Goal: Task Accomplishment & Management: Manage account settings

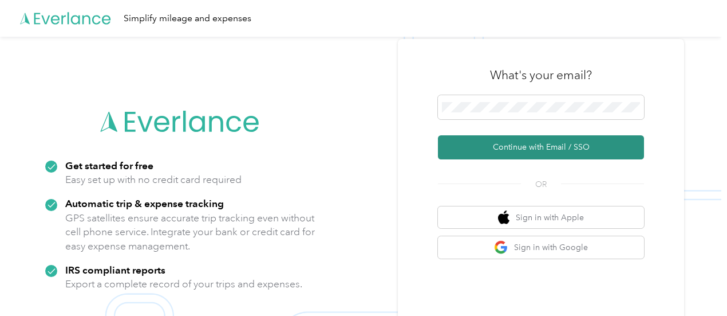
click at [543, 153] on button "Continue with Email / SSO" at bounding box center [541, 147] width 206 height 24
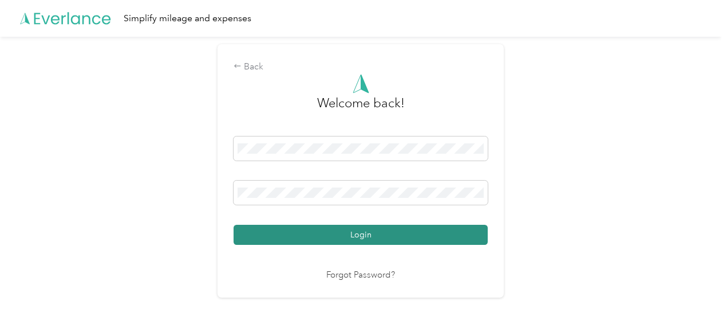
click at [365, 235] on button "Login" at bounding box center [361, 234] width 254 height 20
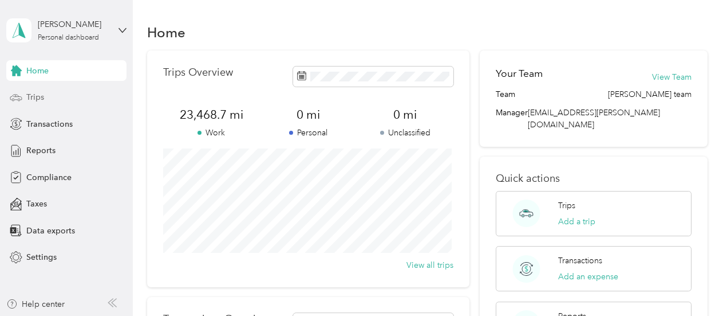
click at [53, 101] on div "Trips" at bounding box center [66, 97] width 120 height 21
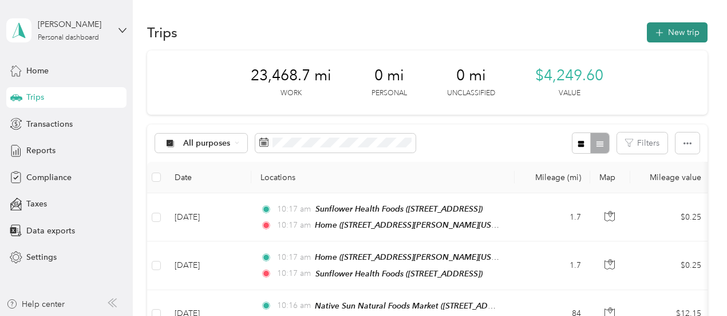
click at [659, 30] on icon "button" at bounding box center [659, 32] width 13 height 13
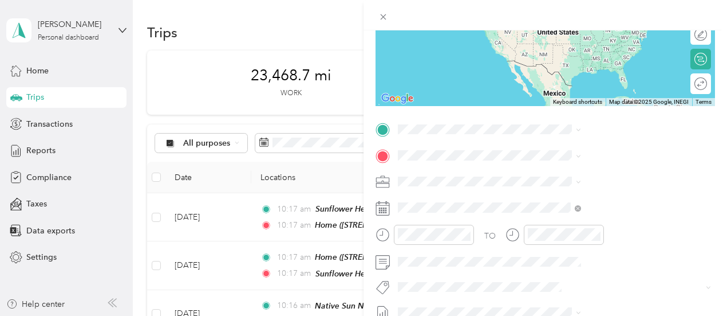
scroll to position [172, 0]
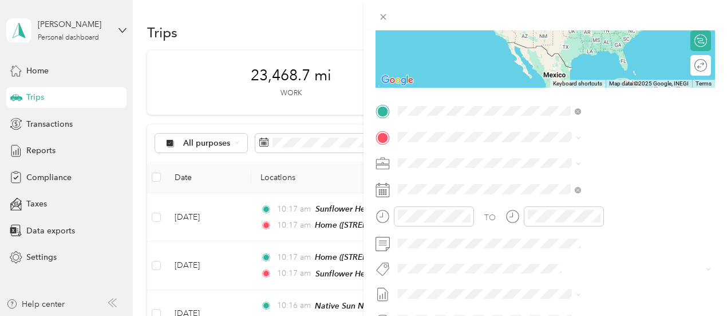
click at [635, 179] on span "[STREET_ADDRESS][PERSON_NAME][US_STATE]" at bounding box center [609, 175] width 136 height 22
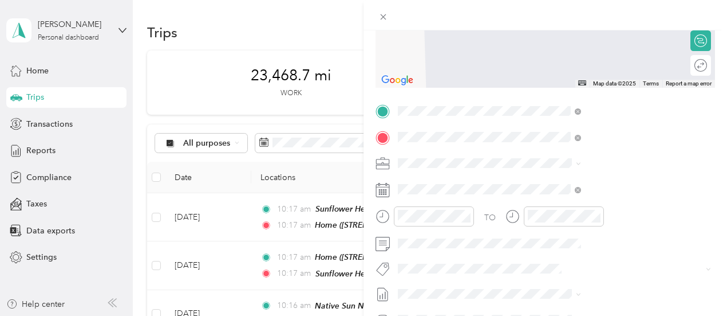
click at [577, 186] on span "E [PERSON_NAME][GEOGRAPHIC_DATA][US_STATE], [GEOGRAPHIC_DATA]" at bounding box center [619, 183] width 157 height 20
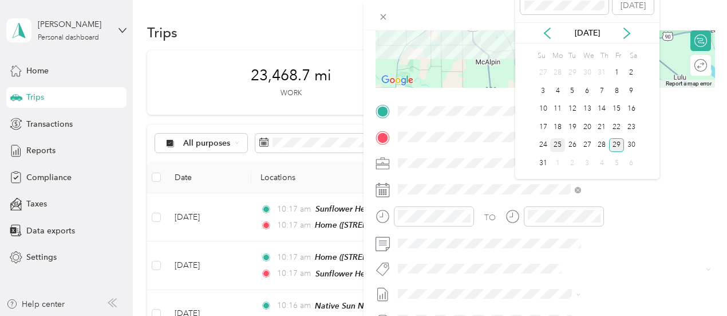
click at [561, 148] on div "25" at bounding box center [557, 145] width 15 height 14
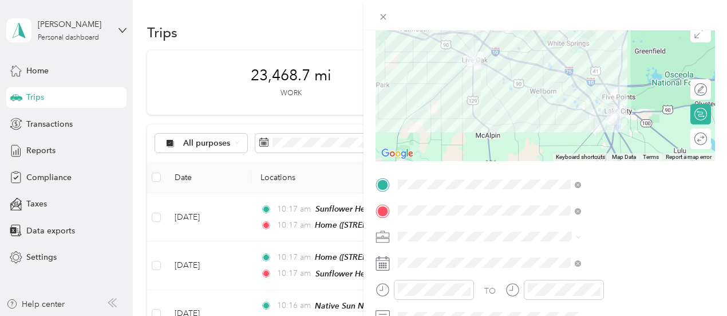
scroll to position [0, 0]
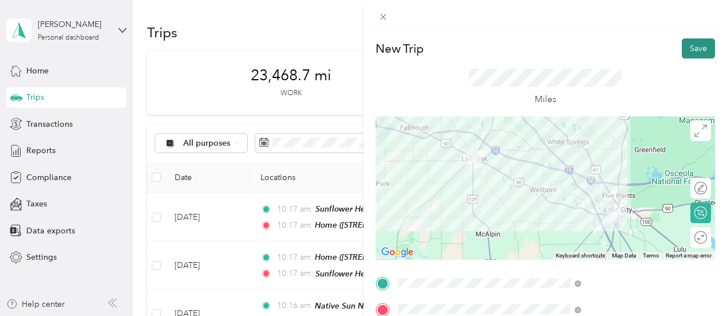
click at [700, 56] on button "Save" at bounding box center [698, 48] width 33 height 20
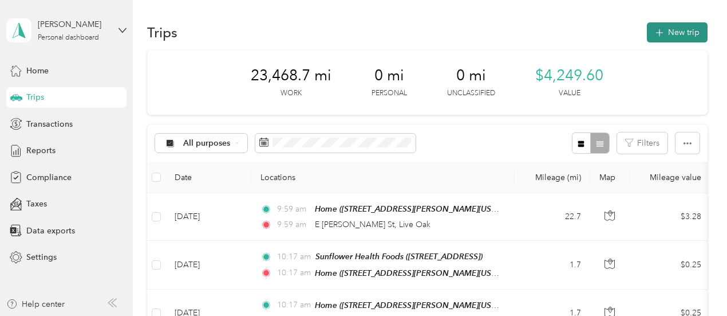
click at [690, 37] on button "New trip" at bounding box center [677, 32] width 61 height 20
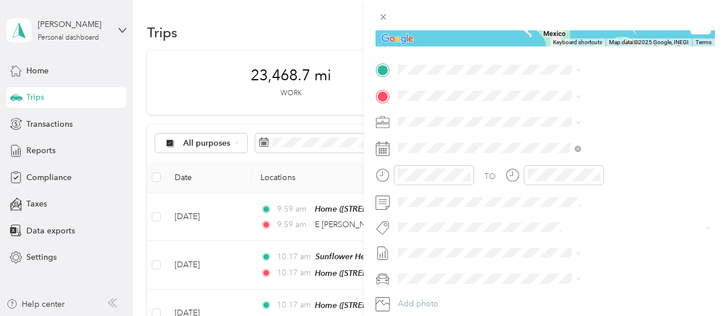
scroll to position [229, 0]
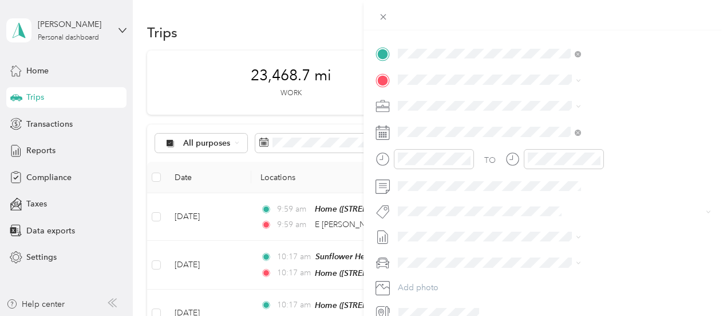
click at [582, 103] on span "E [PERSON_NAME][GEOGRAPHIC_DATA][US_STATE], [GEOGRAPHIC_DATA]" at bounding box center [619, 100] width 157 height 20
click at [604, 141] on div "TEAM [PERSON_NAME] Cooperative Grocery [STREET_ADDRESS]" at bounding box center [619, 130] width 157 height 34
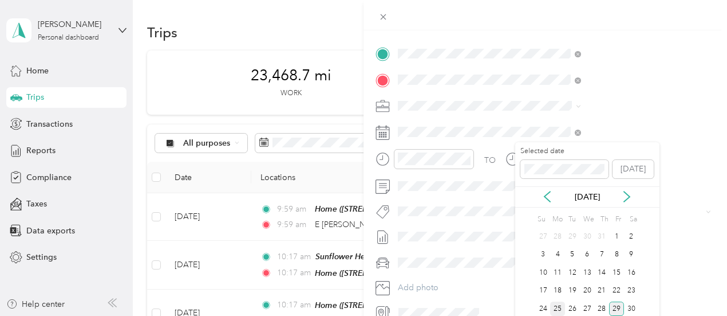
click at [558, 310] on div "25" at bounding box center [557, 308] width 15 height 14
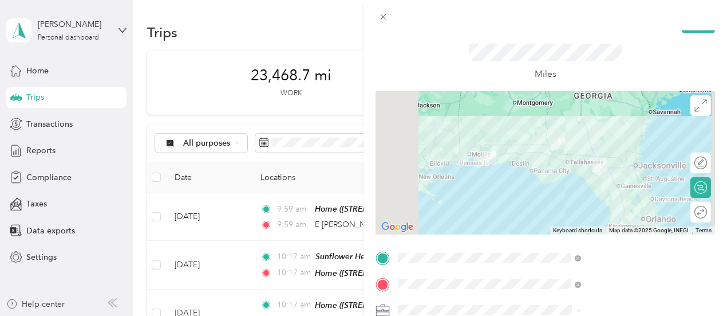
scroll to position [0, 0]
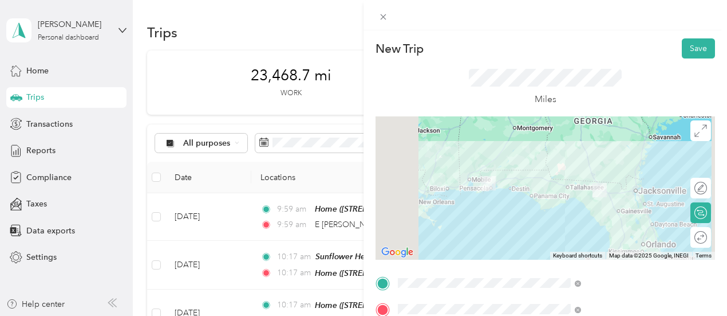
click at [696, 49] on button "Save" at bounding box center [698, 48] width 33 height 20
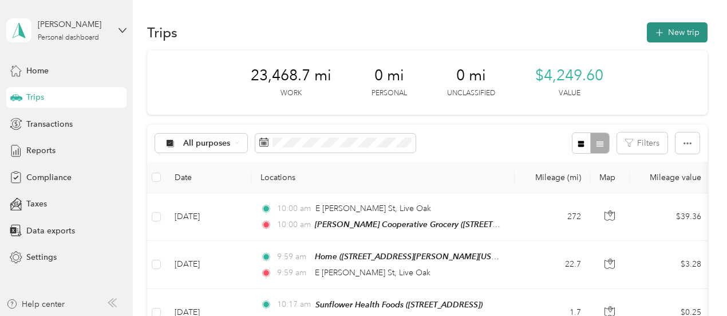
click at [686, 33] on button "New trip" at bounding box center [677, 32] width 61 height 20
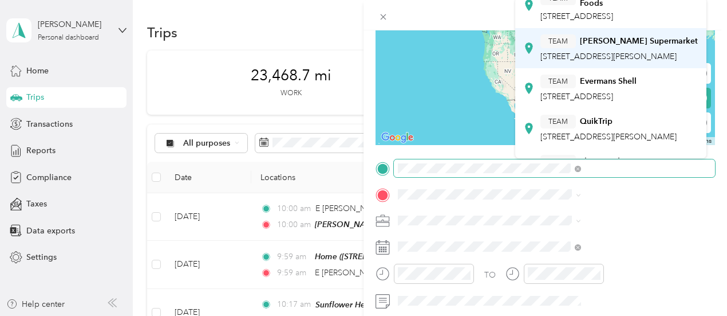
scroll to position [229, 0]
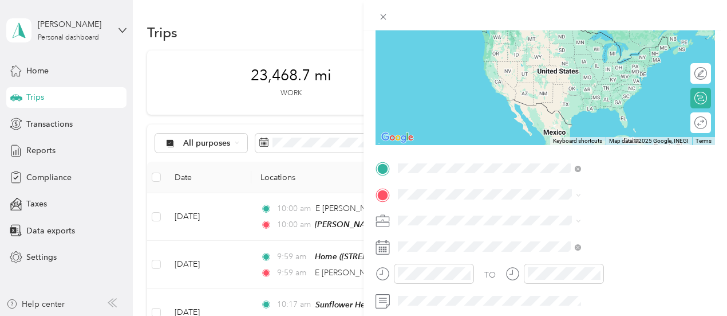
click at [608, 61] on div "TEAM [PERSON_NAME] Cooperative Grocery [STREET_ADDRESS]" at bounding box center [619, 44] width 157 height 34
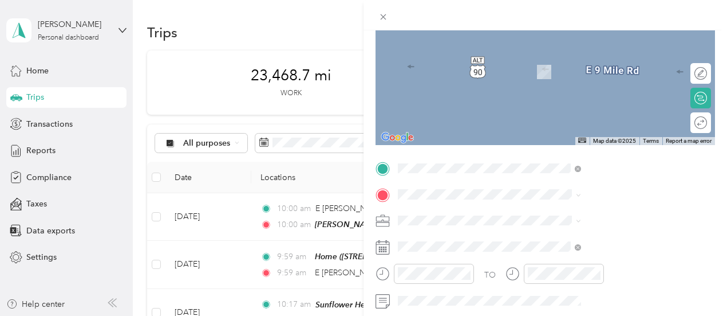
click at [625, 72] on span "[STREET_ADDRESS][PERSON_NAME][US_STATE]" at bounding box center [619, 67] width 157 height 20
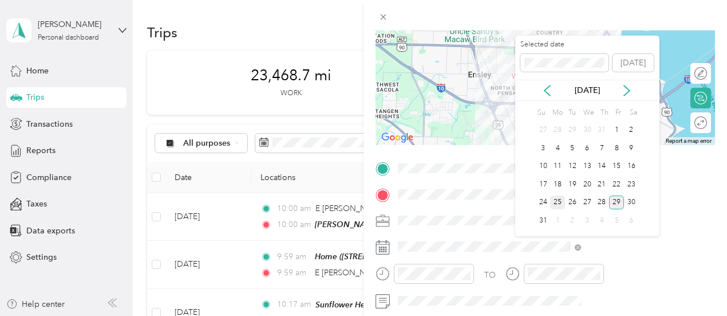
click at [560, 203] on div "25" at bounding box center [557, 202] width 15 height 14
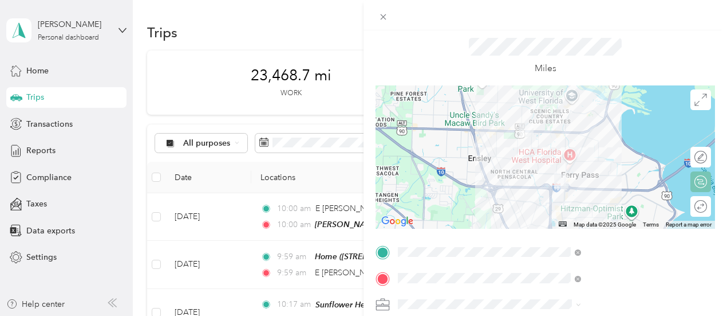
scroll to position [0, 0]
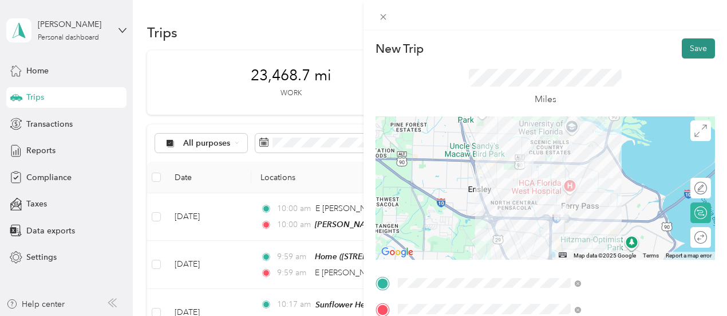
click at [695, 51] on button "Save" at bounding box center [698, 48] width 33 height 20
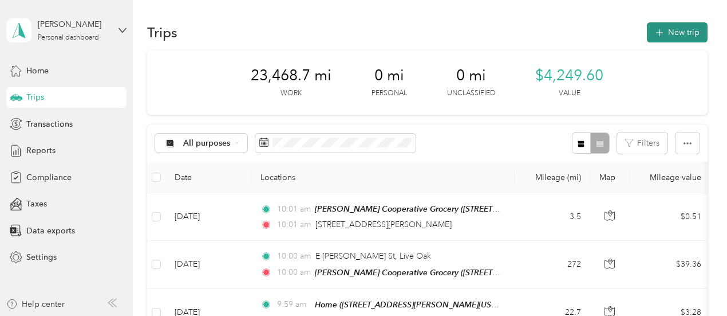
click at [684, 31] on button "New trip" at bounding box center [677, 32] width 61 height 20
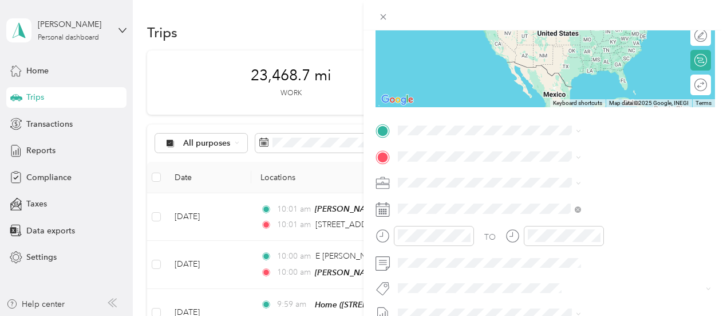
scroll to position [172, 0]
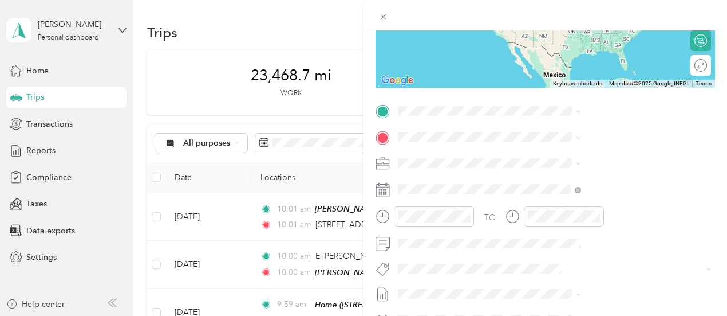
click at [593, 163] on span "[STREET_ADDRESS][PERSON_NAME][US_STATE]" at bounding box center [619, 155] width 157 height 20
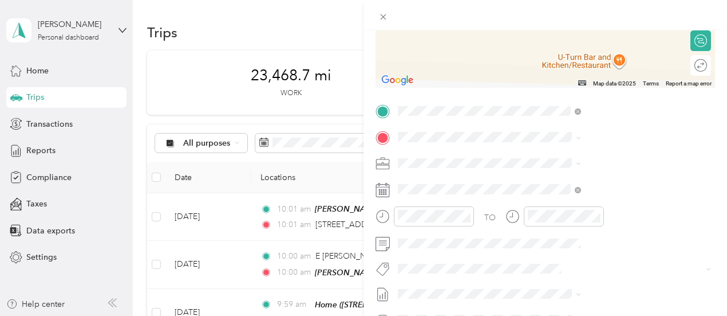
click at [590, 202] on div "TEAM [PERSON_NAME] Natural Foods [STREET_ADDRESS]" at bounding box center [619, 188] width 157 height 34
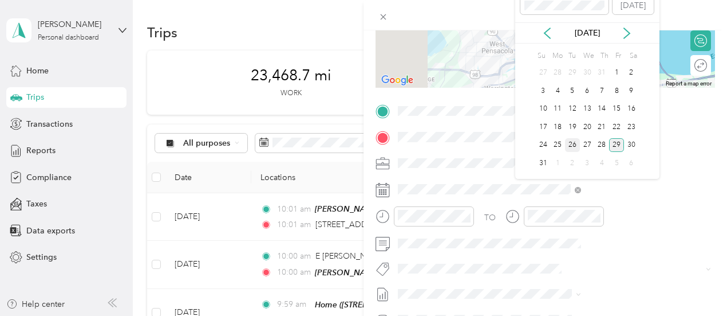
click at [570, 147] on div "26" at bounding box center [572, 145] width 15 height 14
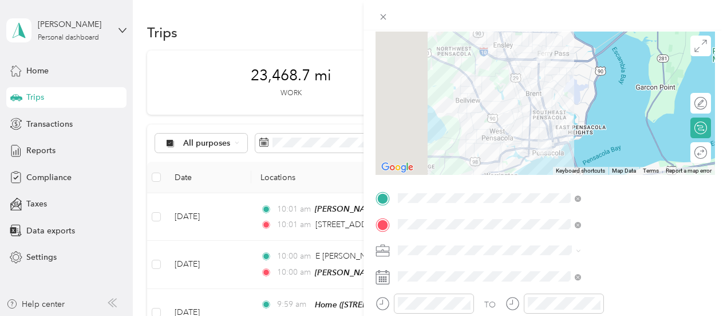
scroll to position [0, 0]
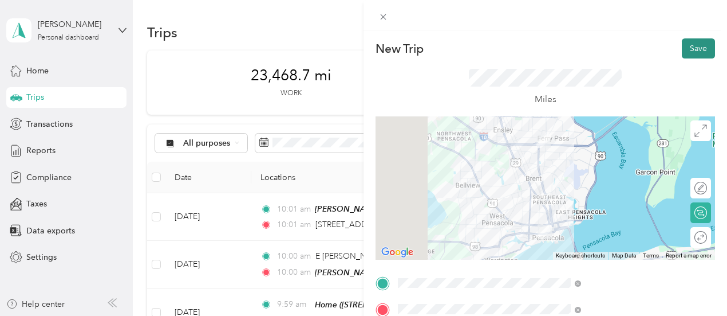
click at [702, 49] on button "Save" at bounding box center [698, 48] width 33 height 20
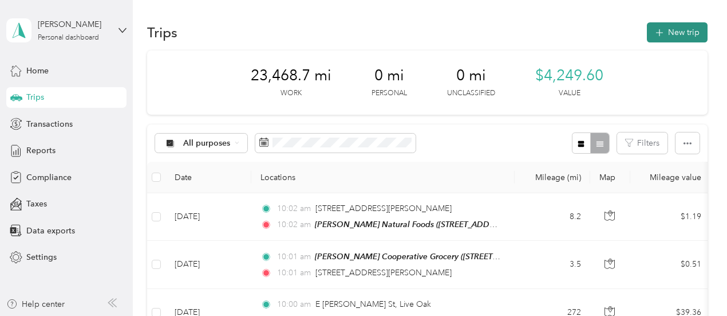
click at [666, 30] on button "New trip" at bounding box center [677, 32] width 61 height 20
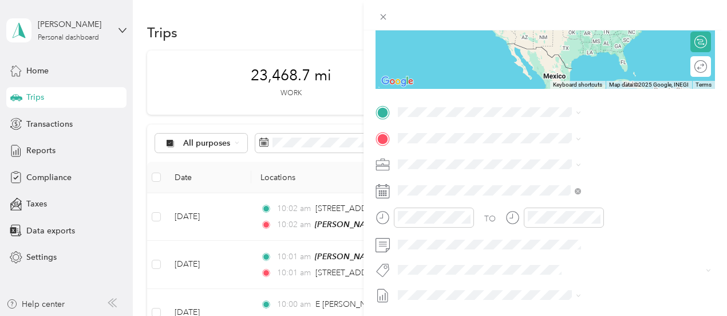
scroll to position [172, 0]
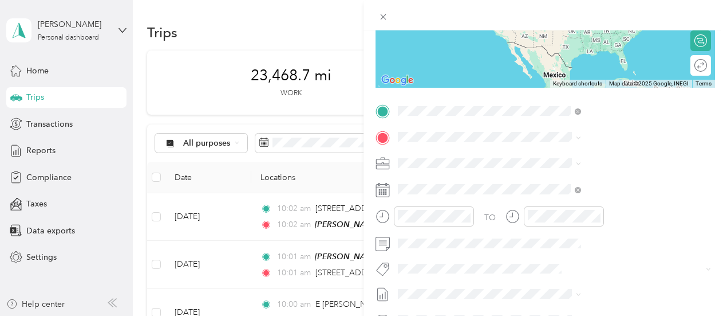
click at [584, 166] on div "TEAM [PERSON_NAME] Natural Foods [STREET_ADDRESS]" at bounding box center [619, 168] width 157 height 34
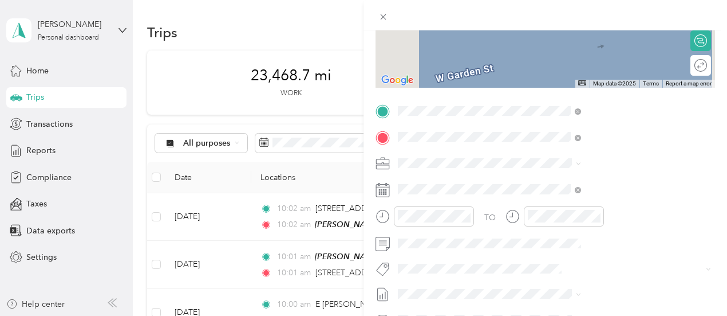
click at [578, 210] on span "[STREET_ADDRESS][PERSON_NAME][US_STATE]" at bounding box center [609, 201] width 136 height 22
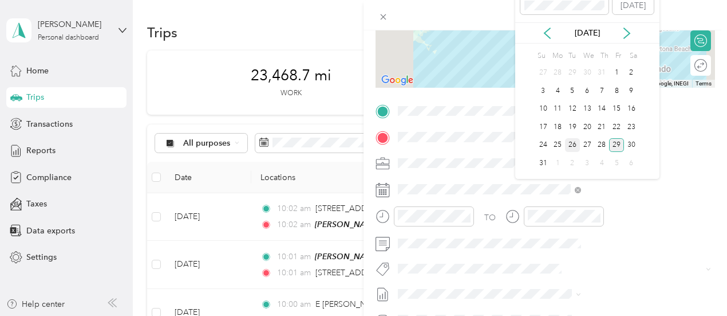
click at [569, 147] on div "26" at bounding box center [572, 145] width 15 height 14
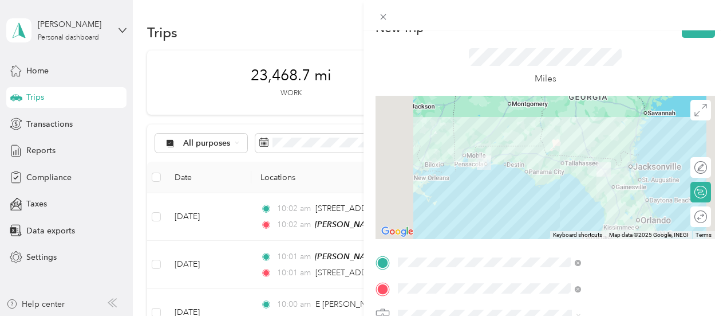
scroll to position [0, 0]
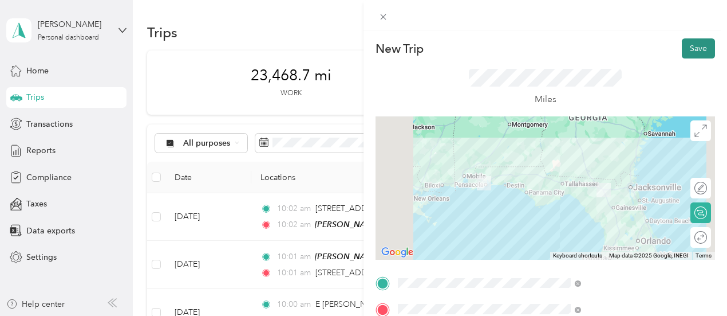
click at [691, 50] on button "Save" at bounding box center [698, 48] width 33 height 20
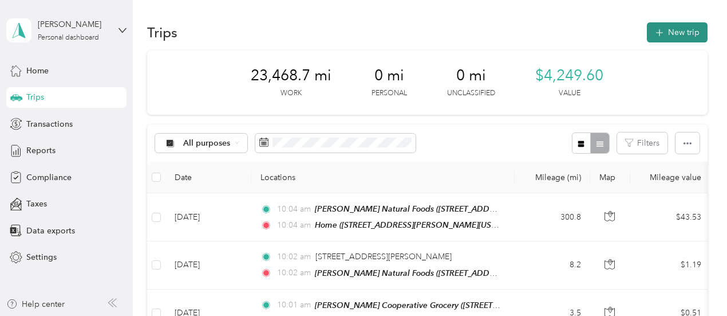
click at [673, 37] on button "New trip" at bounding box center [677, 32] width 61 height 20
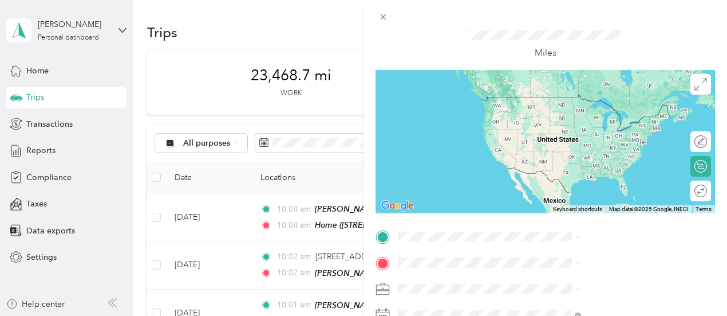
scroll to position [115, 0]
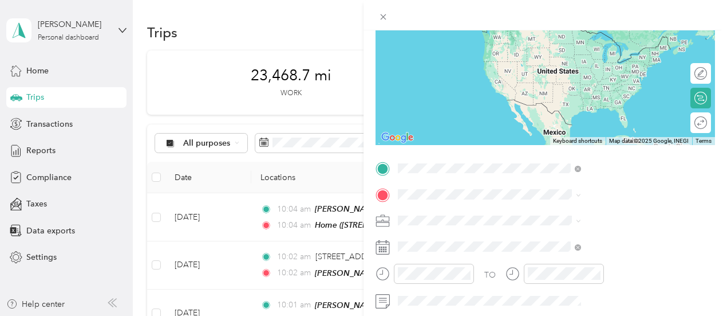
click at [551, 32] on span "[STREET_ADDRESS][PERSON_NAME][US_STATE]" at bounding box center [619, 33] width 157 height 20
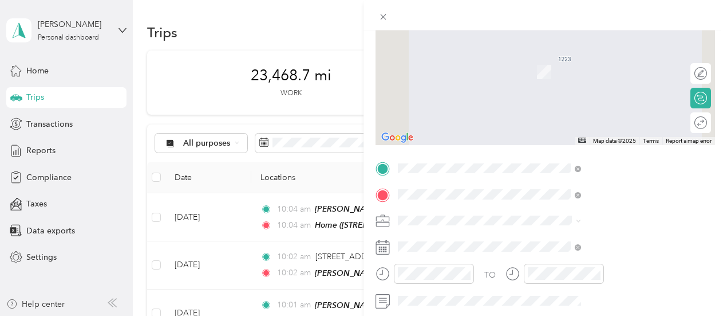
click at [585, 82] on div "TEAM Sunflower Health Foods [STREET_ADDRESS]" at bounding box center [605, 68] width 129 height 28
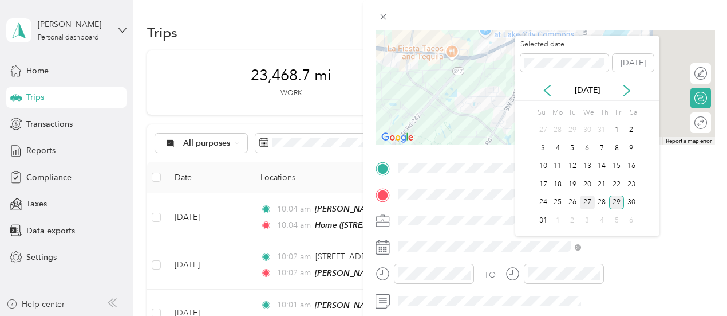
click at [584, 201] on div "27" at bounding box center [587, 202] width 15 height 14
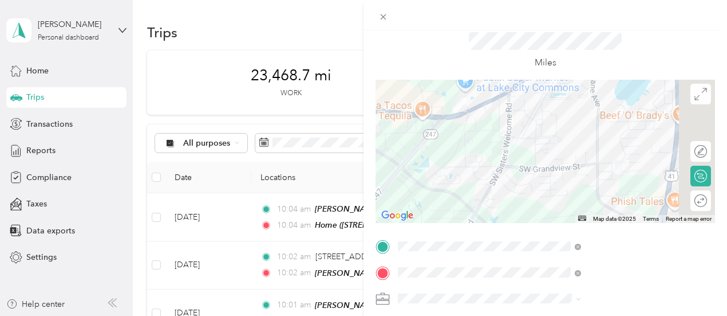
scroll to position [0, 0]
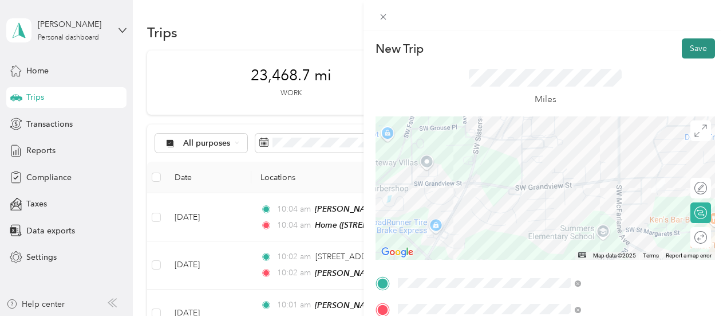
click at [688, 49] on button "Save" at bounding box center [698, 48] width 33 height 20
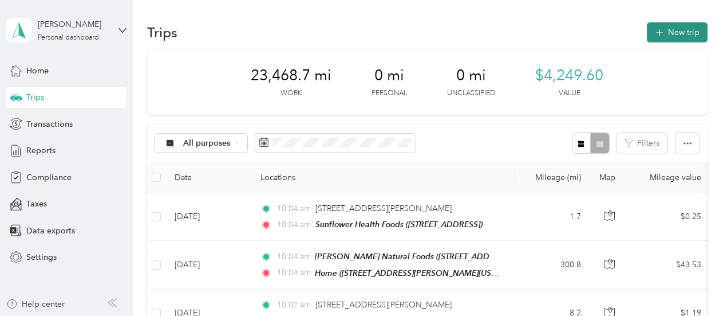
click at [678, 38] on button "New trip" at bounding box center [677, 32] width 61 height 20
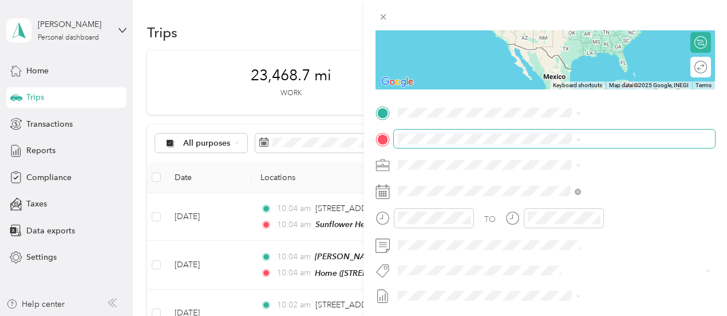
scroll to position [172, 0]
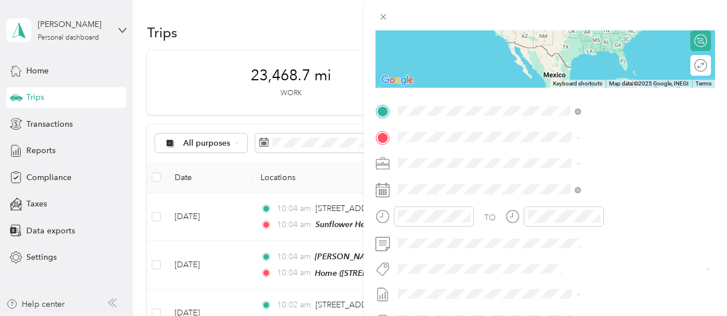
click at [581, 178] on span "[STREET_ADDRESS]" at bounding box center [577, 173] width 73 height 10
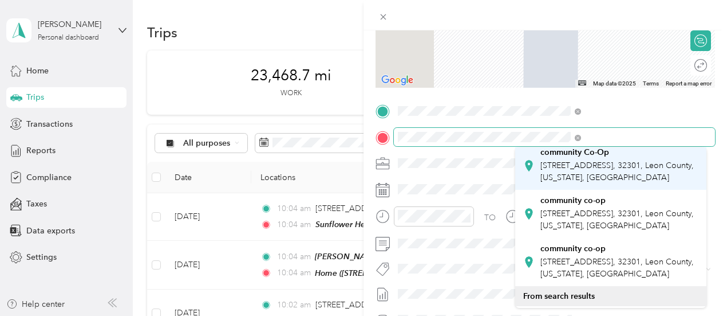
scroll to position [115, 0]
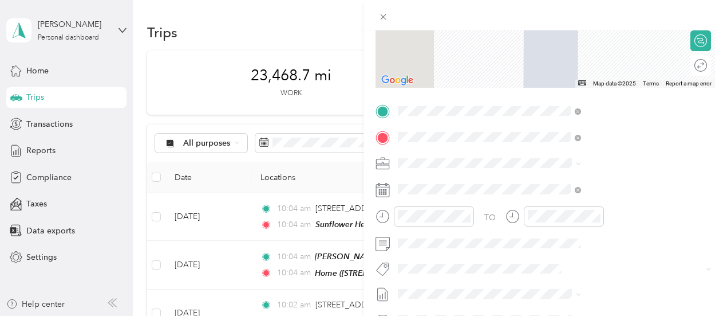
click at [609, 179] on div "community Co-Op [STREET_ADDRESS][GEOGRAPHIC_DATA], [US_STATE], [GEOGRAPHIC_DATA]" at bounding box center [619, 161] width 157 height 36
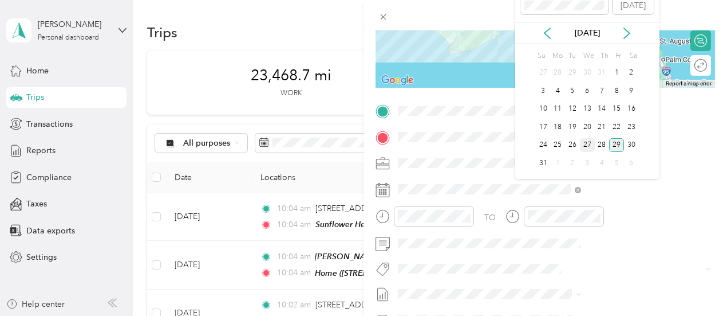
click at [588, 144] on div "27" at bounding box center [587, 145] width 15 height 14
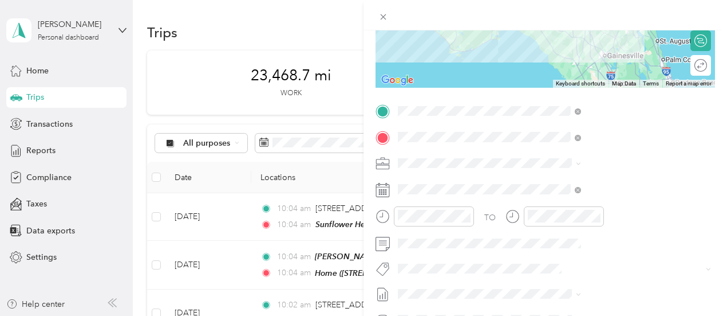
scroll to position [0, 0]
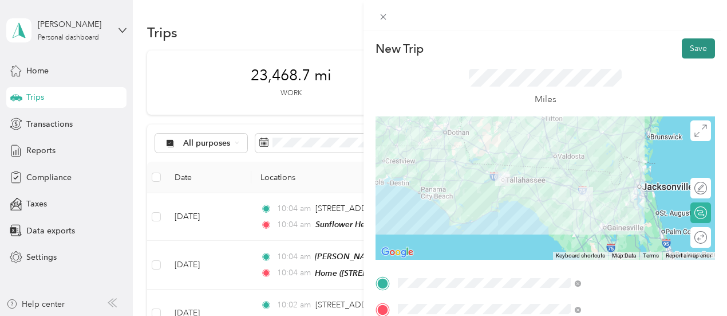
click at [698, 52] on button "Save" at bounding box center [698, 48] width 33 height 20
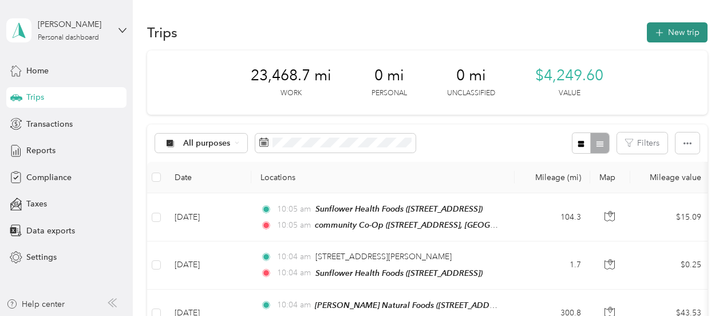
click at [672, 38] on button "New trip" at bounding box center [677, 32] width 61 height 20
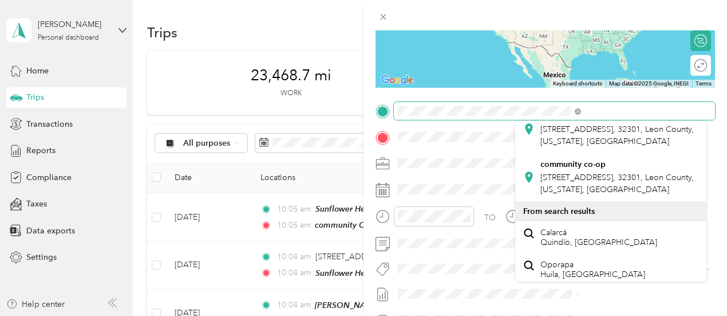
scroll to position [172, 0]
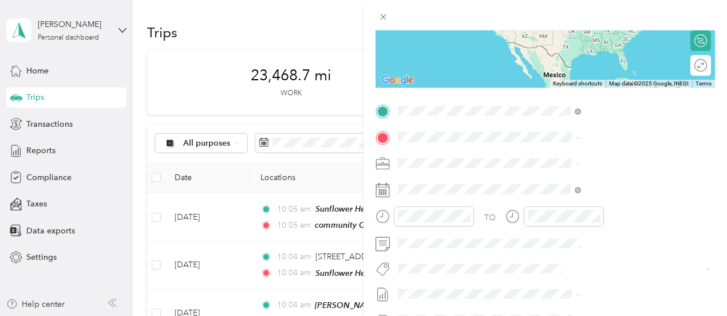
click at [596, 144] on div "community co-op [STREET_ADDRESS][GEOGRAPHIC_DATA], [US_STATE], [GEOGRAPHIC_DATA]" at bounding box center [619, 126] width 157 height 36
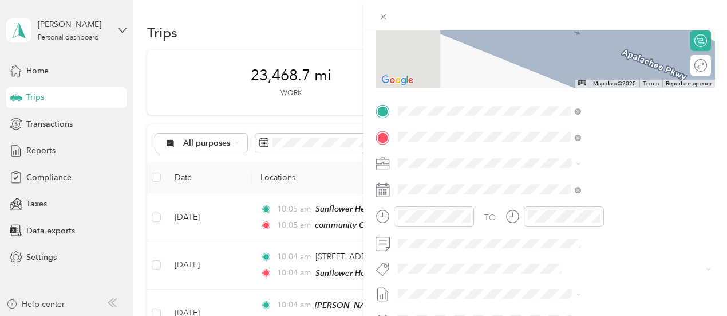
click at [550, 211] on span "[STREET_ADDRESS][PERSON_NAME][US_STATE]" at bounding box center [609, 201] width 136 height 22
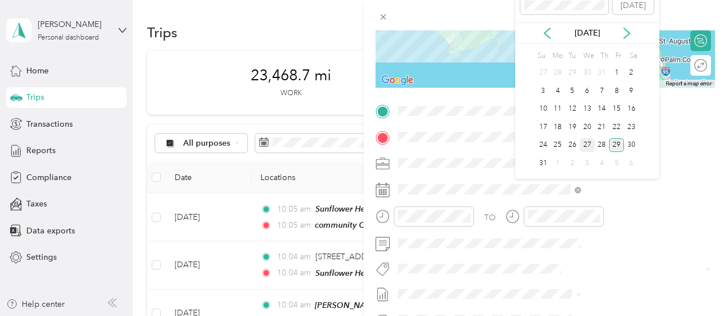
click at [589, 147] on div "27" at bounding box center [587, 145] width 15 height 14
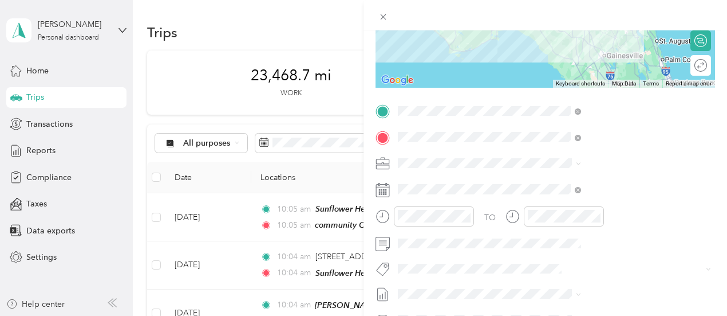
scroll to position [0, 0]
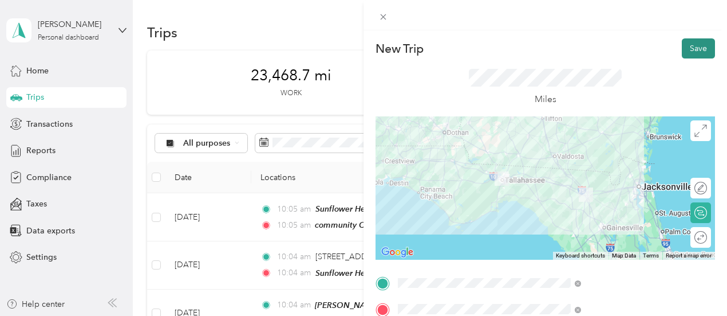
click at [692, 51] on button "Save" at bounding box center [698, 48] width 33 height 20
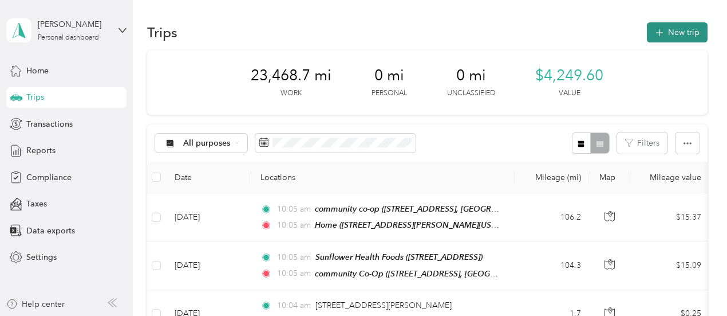
click at [686, 34] on button "New trip" at bounding box center [677, 32] width 61 height 20
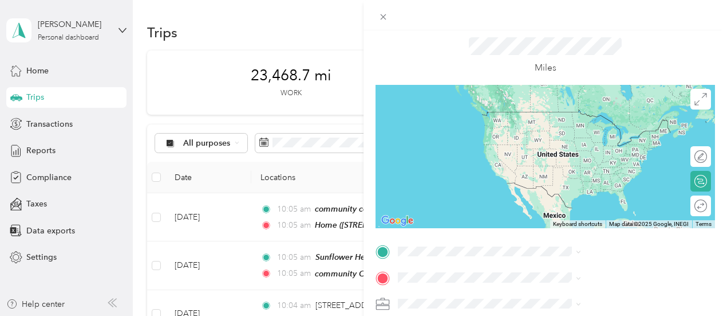
scroll to position [115, 0]
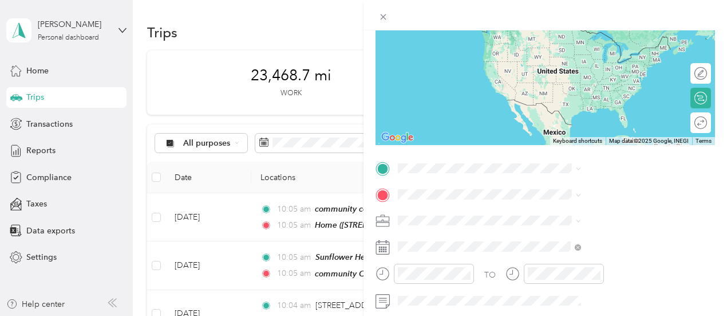
click at [619, 218] on span "[STREET_ADDRESS][PERSON_NAME][US_STATE]" at bounding box center [619, 210] width 157 height 20
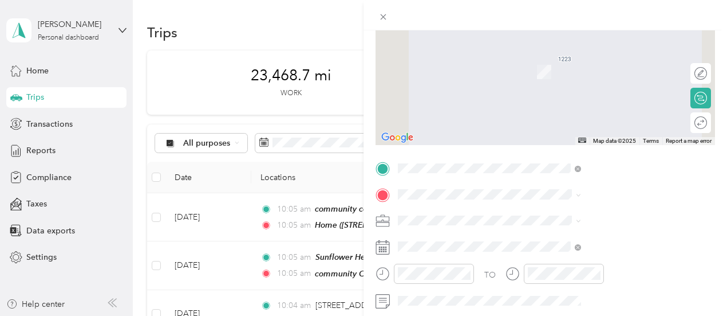
click at [613, 103] on div "TEAM [PERSON_NAME] Office [STREET_ADDRESS]" at bounding box center [607, 88] width 133 height 28
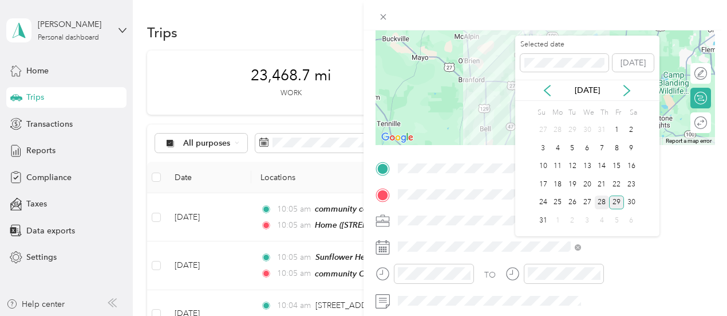
click at [604, 199] on div "28" at bounding box center [602, 202] width 15 height 14
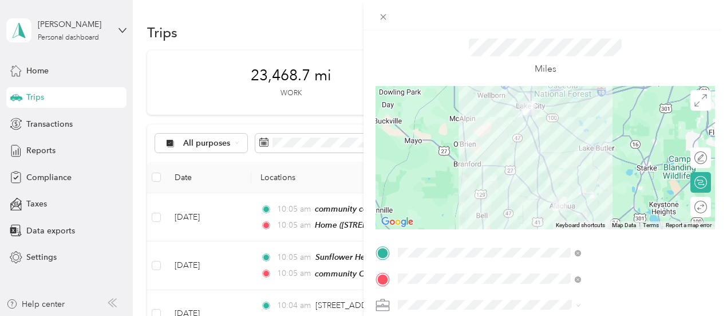
scroll to position [0, 0]
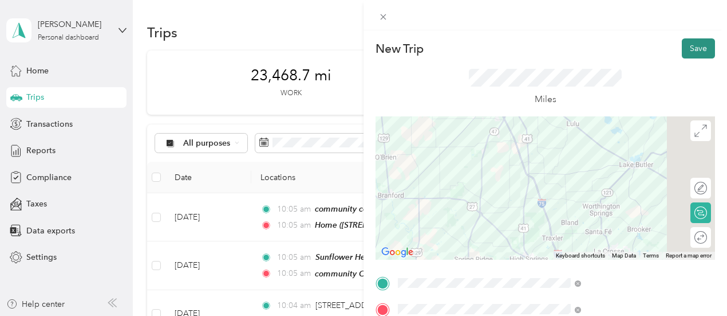
click at [695, 51] on button "Save" at bounding box center [698, 48] width 33 height 20
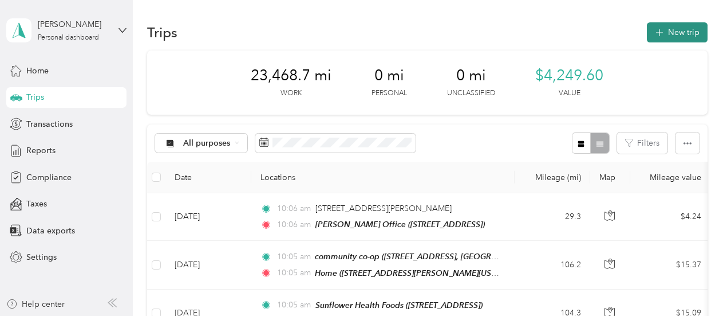
click at [679, 36] on button "New trip" at bounding box center [677, 32] width 61 height 20
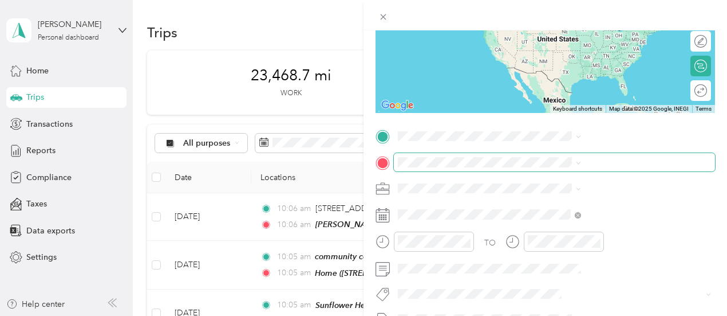
scroll to position [172, 0]
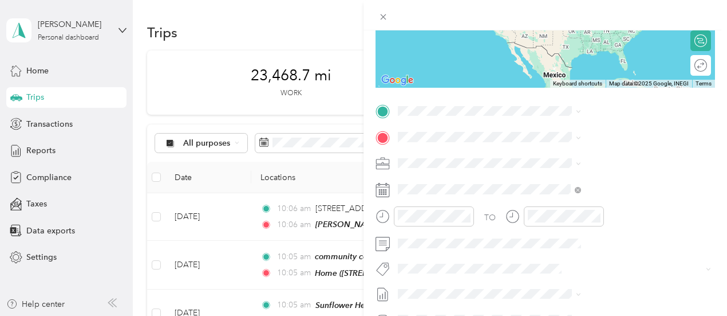
click at [596, 170] on span "[STREET_ADDRESS]" at bounding box center [577, 171] width 73 height 10
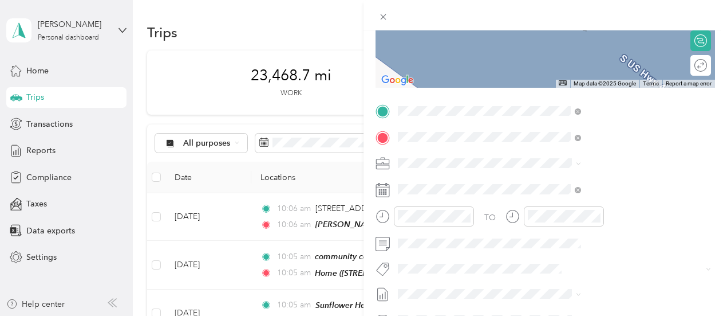
click at [593, 194] on span "[STREET_ADDRESS][PERSON_NAME][US_STATE]" at bounding box center [609, 201] width 136 height 22
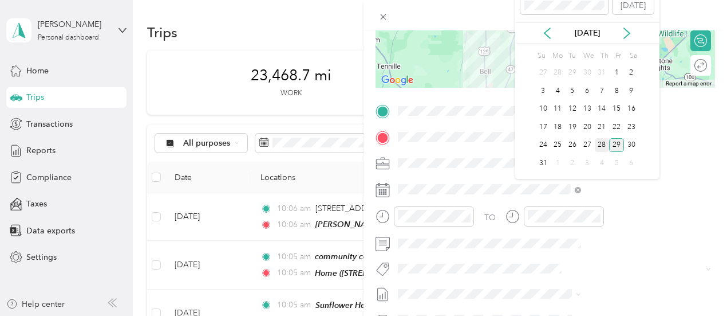
click at [605, 140] on div "28" at bounding box center [602, 145] width 15 height 14
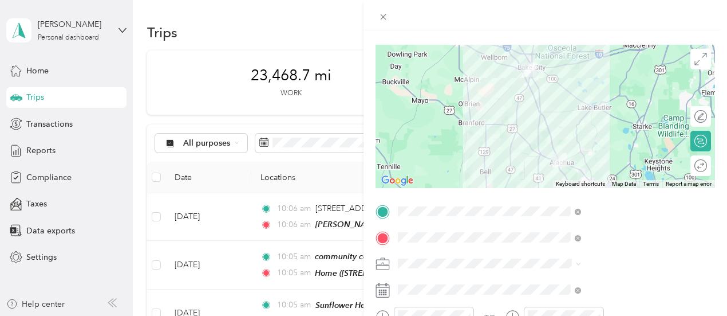
scroll to position [0, 0]
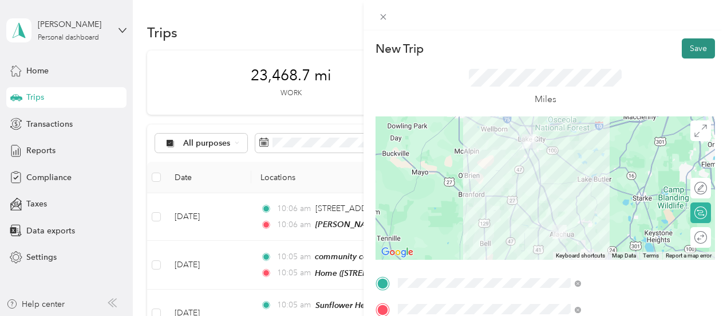
click at [699, 52] on button "Save" at bounding box center [698, 48] width 33 height 20
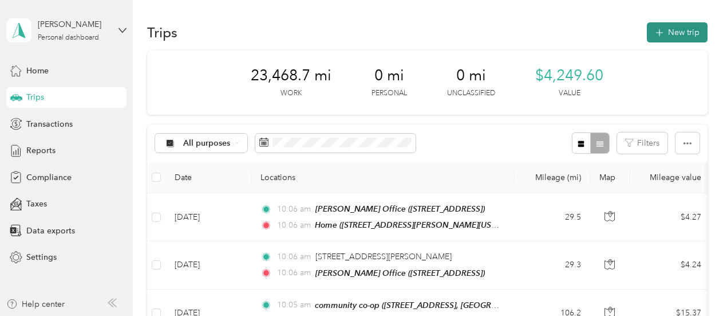
click at [690, 34] on button "New trip" at bounding box center [677, 32] width 61 height 20
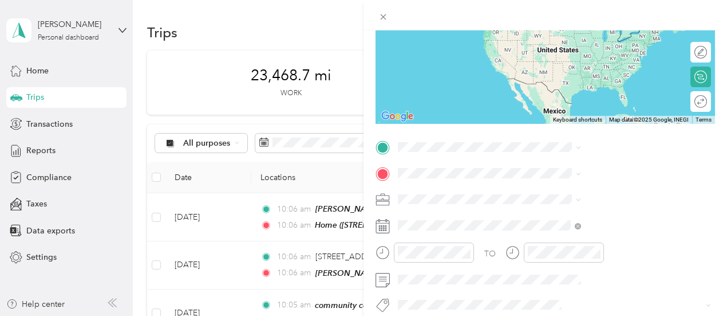
scroll to position [172, 0]
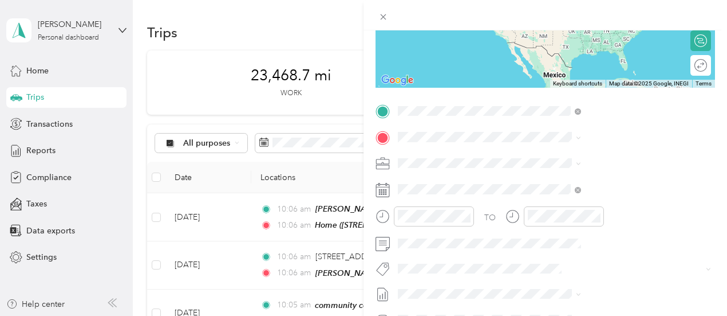
click at [565, 186] on span "[STREET_ADDRESS][PERSON_NAME][US_STATE]" at bounding box center [609, 175] width 136 height 22
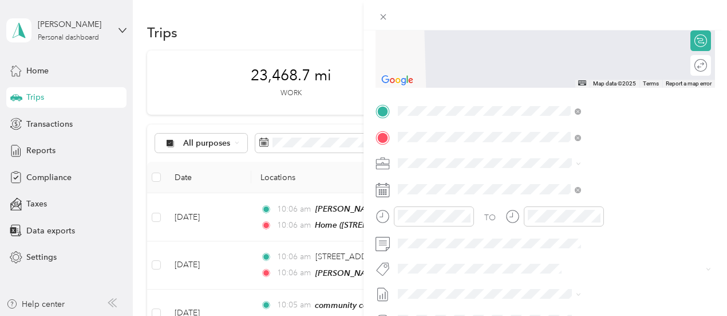
click at [592, 205] on div "TEAM Sunflower Health Foods [STREET_ADDRESS]" at bounding box center [605, 191] width 129 height 28
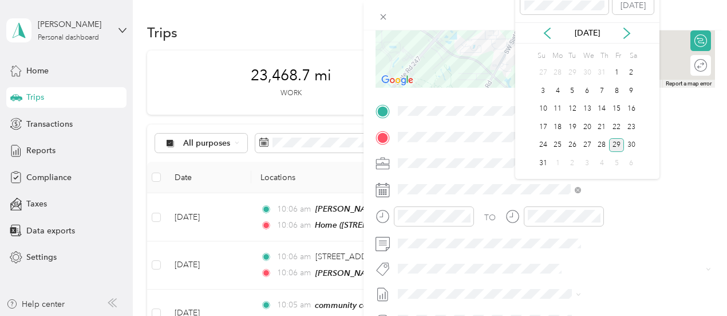
click at [612, 146] on div "29" at bounding box center [616, 145] width 15 height 14
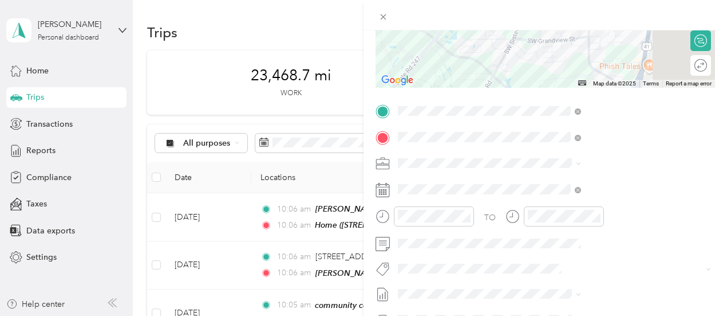
scroll to position [0, 0]
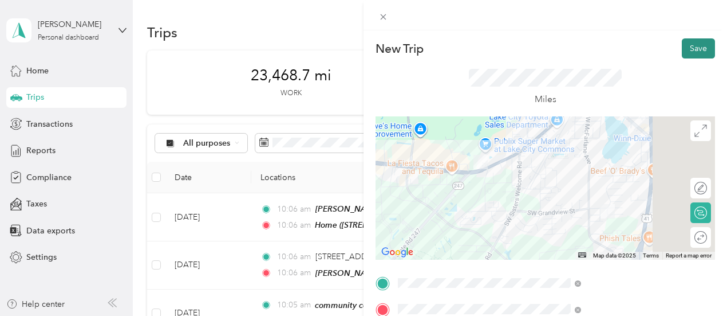
click at [696, 53] on button "Save" at bounding box center [698, 48] width 33 height 20
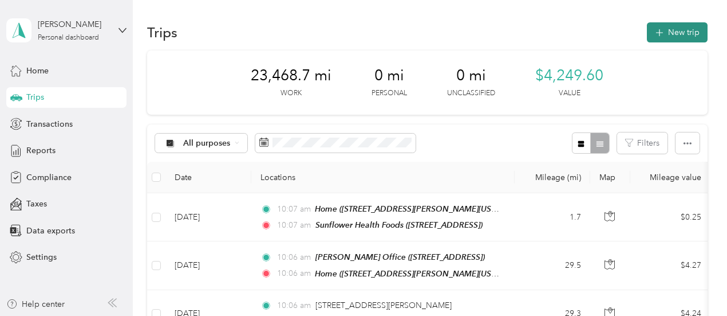
click at [683, 30] on button "New trip" at bounding box center [677, 32] width 61 height 20
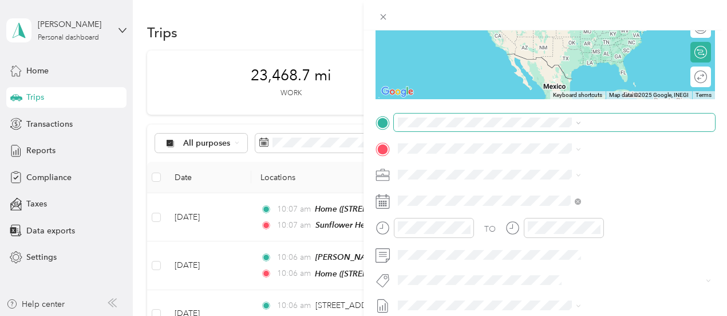
scroll to position [172, 0]
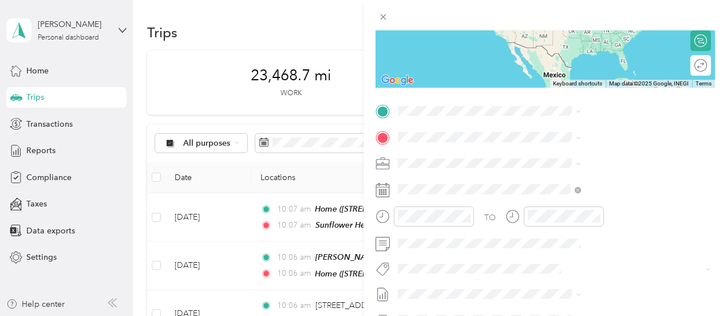
click at [613, 169] on span "[STREET_ADDRESS]" at bounding box center [577, 171] width 73 height 10
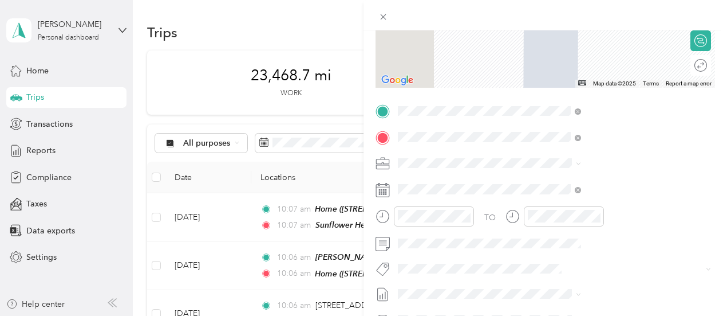
click at [598, 209] on div "Home [STREET_ADDRESS][PERSON_NAME][US_STATE]" at bounding box center [619, 195] width 157 height 36
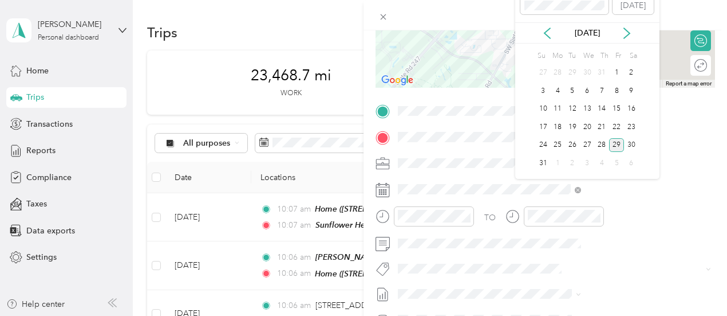
click at [619, 141] on div "29" at bounding box center [616, 145] width 15 height 14
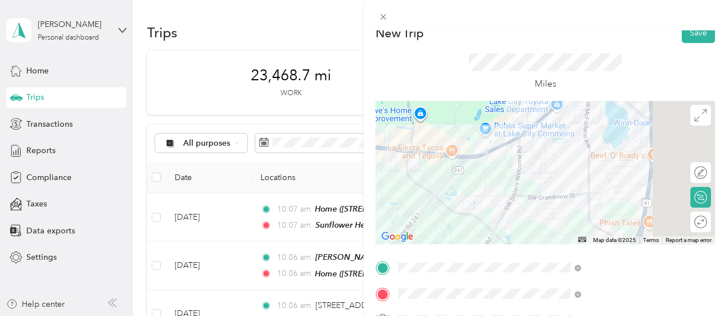
scroll to position [0, 0]
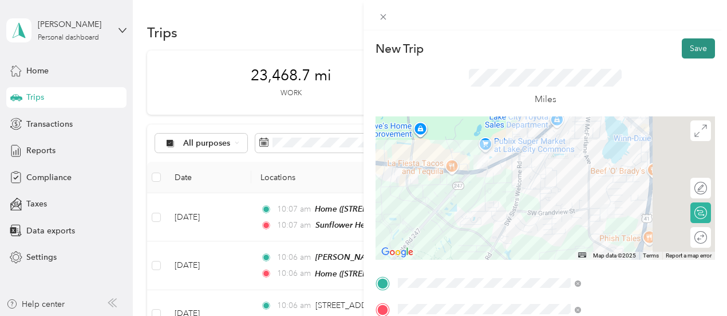
click at [699, 52] on button "Save" at bounding box center [698, 48] width 33 height 20
